Goal: Check status: Check status

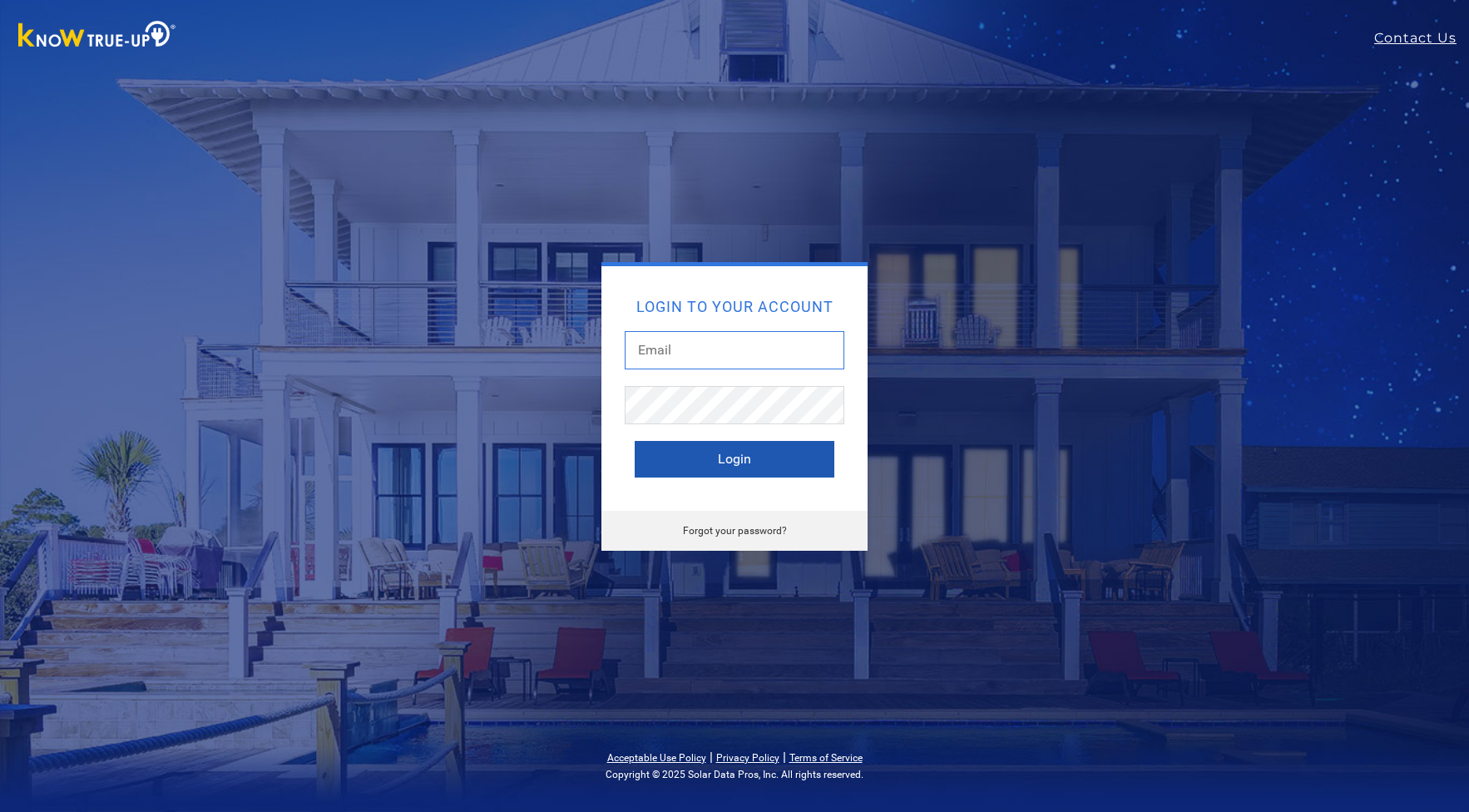
type input "[EMAIL_ADDRESS][DOMAIN_NAME]"
click at [757, 449] on button "Login" at bounding box center [734, 459] width 199 height 36
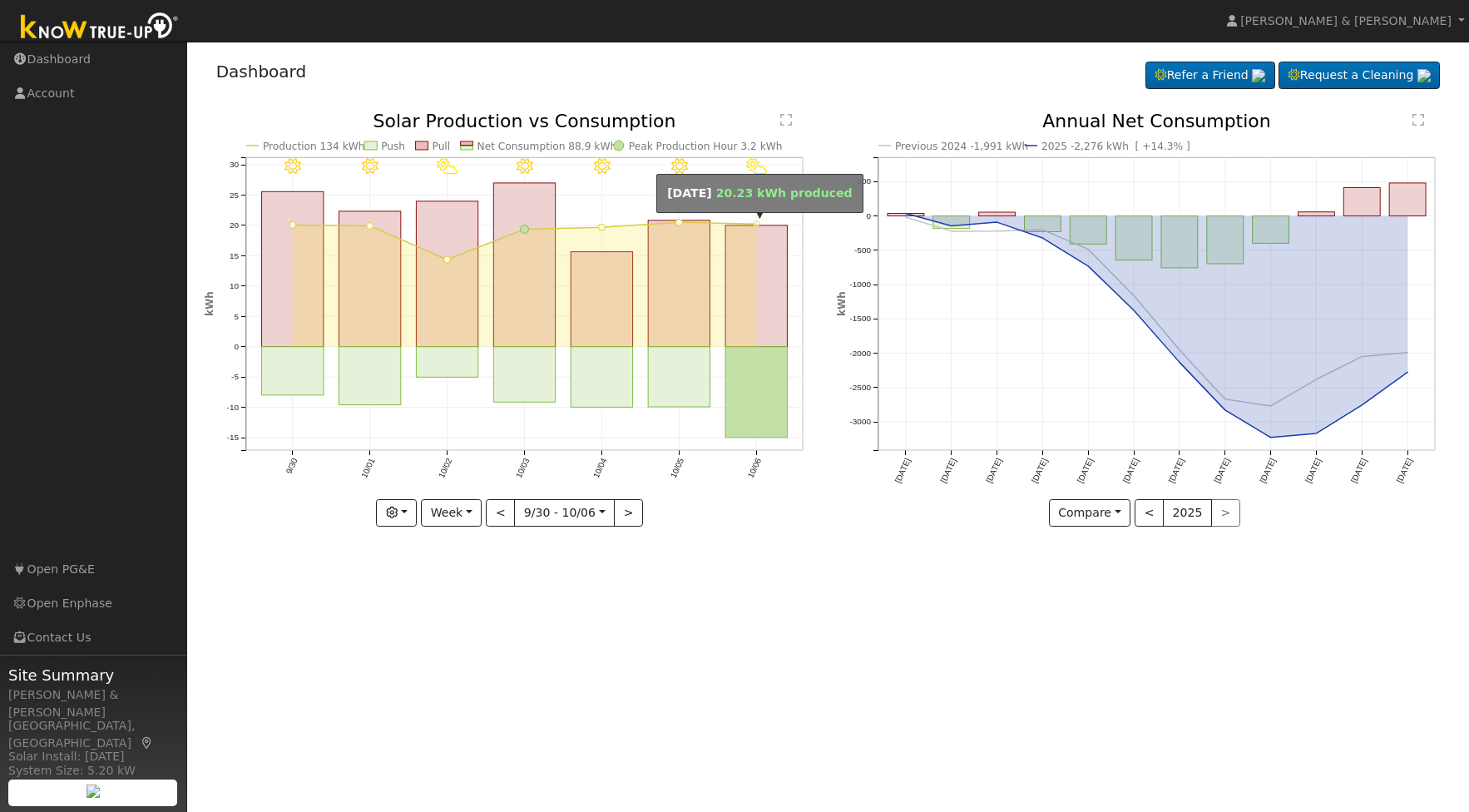
click at [757, 226] on circle "onclick=""" at bounding box center [756, 224] width 7 height 7
type input "[DATE]"
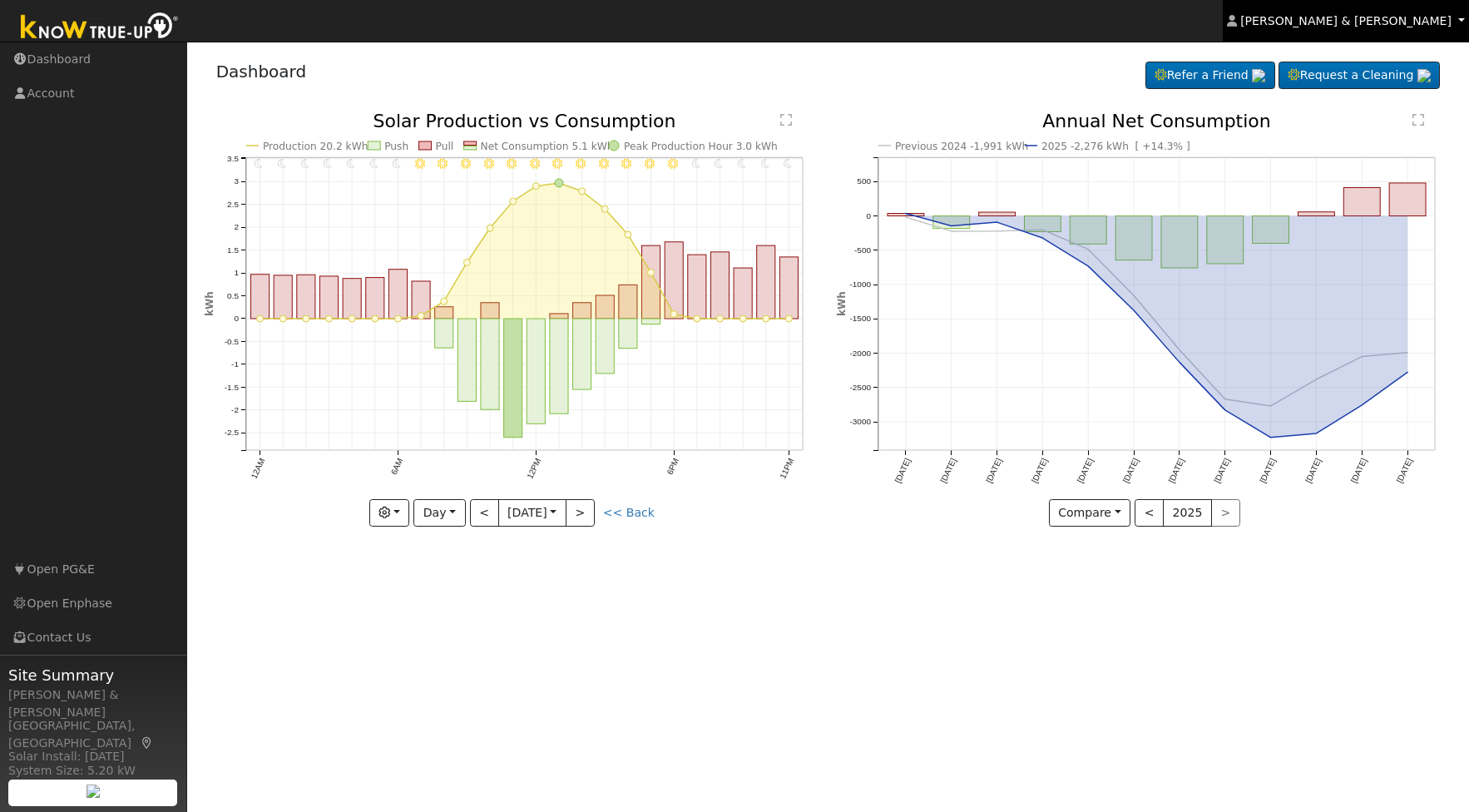
click at [1357, 41] on link "[PERSON_NAME] & [PERSON_NAME]" at bounding box center [1345, 21] width 246 height 41
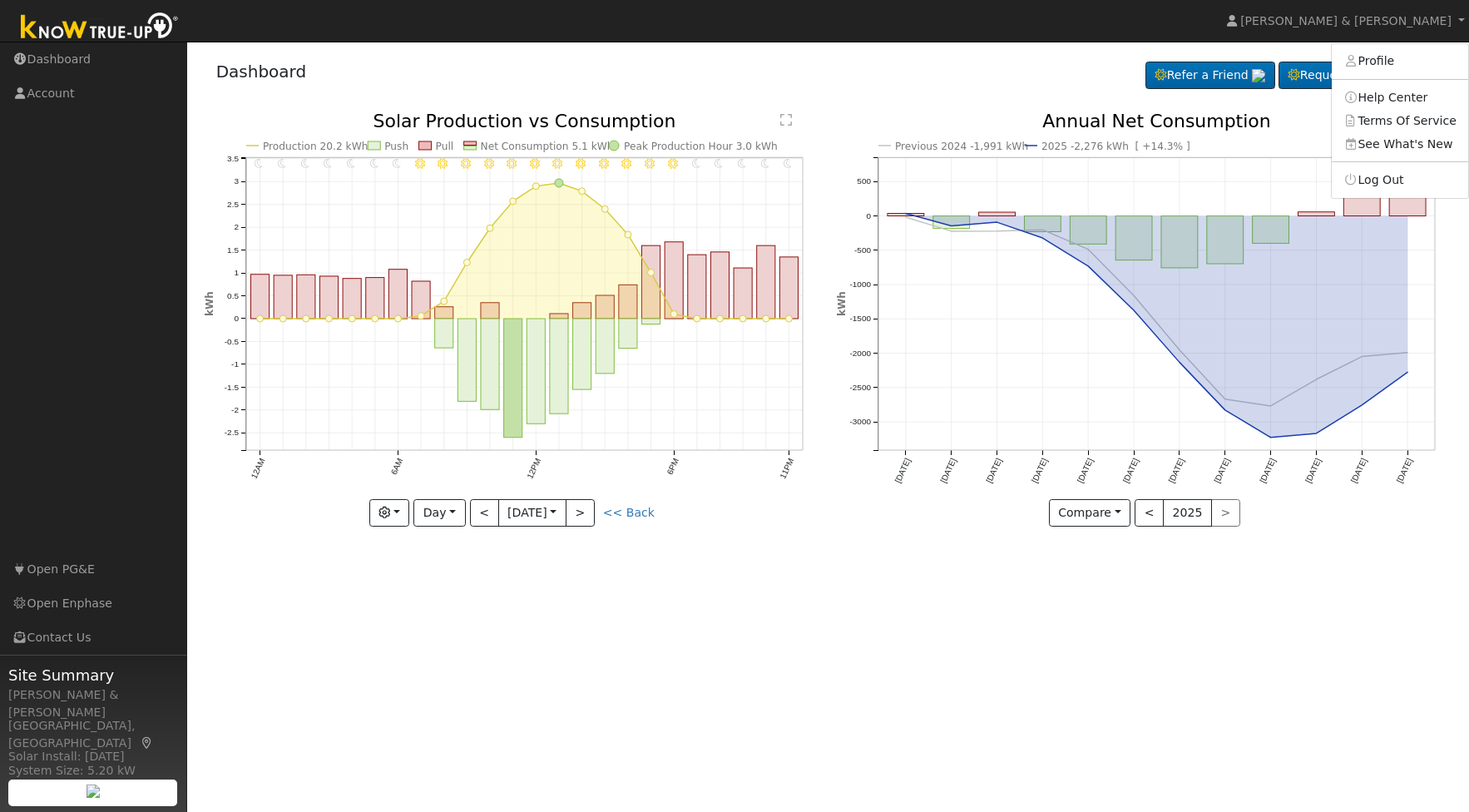
click at [1386, 185] on link "Log Out" at bounding box center [1399, 180] width 136 height 24
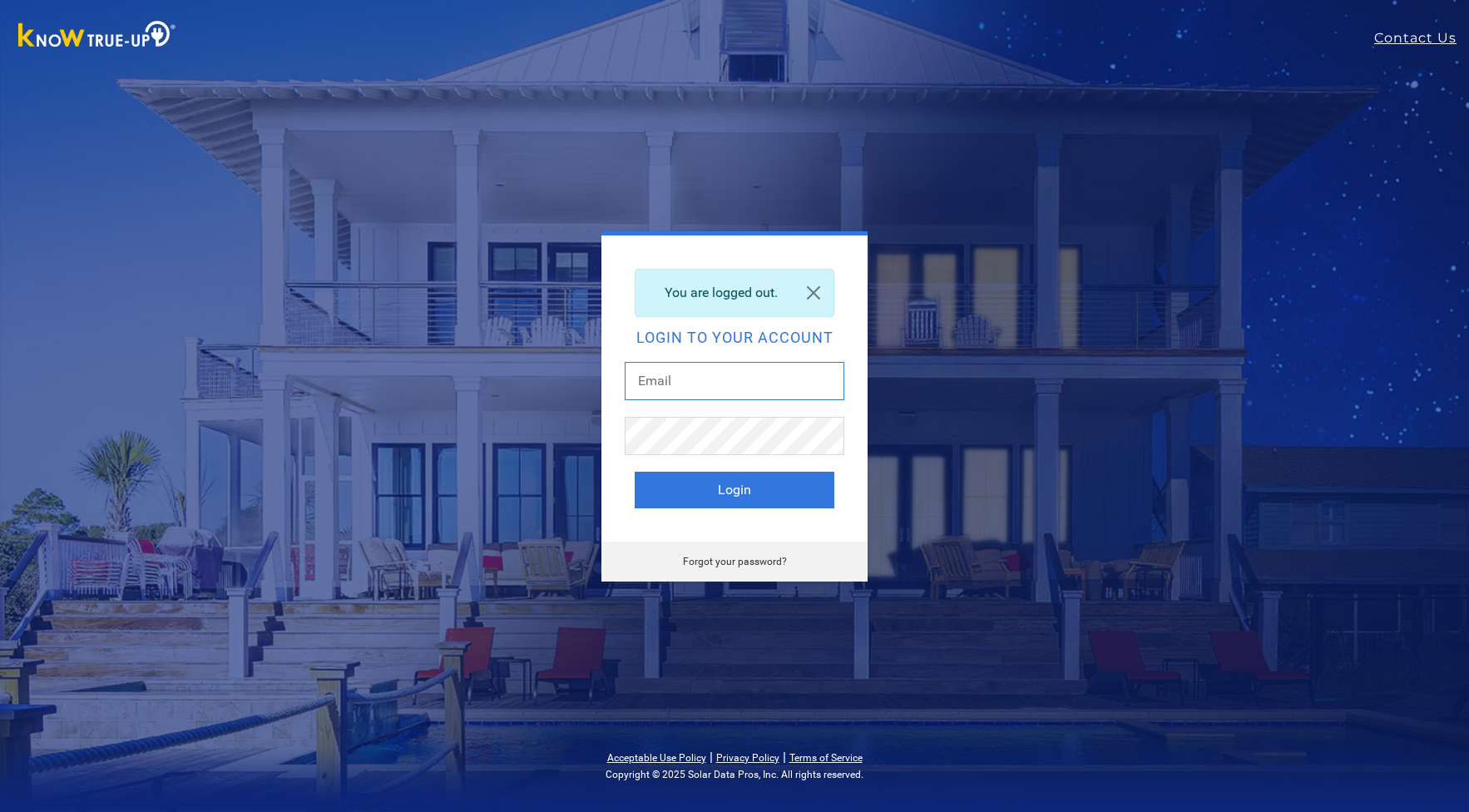
scroll to position [1, 0]
